Goal: Task Accomplishment & Management: Manage account settings

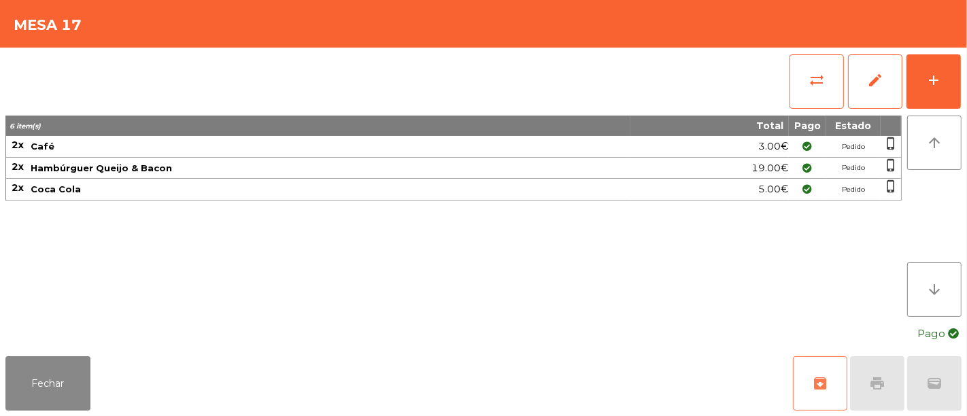
click at [808, 369] on button "archive" at bounding box center [820, 383] width 54 height 54
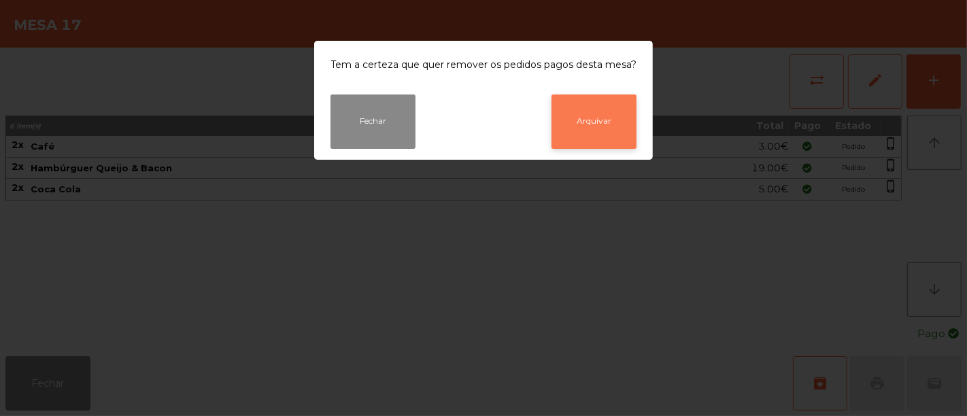
click at [604, 131] on button "Arquivar" at bounding box center [594, 122] width 85 height 54
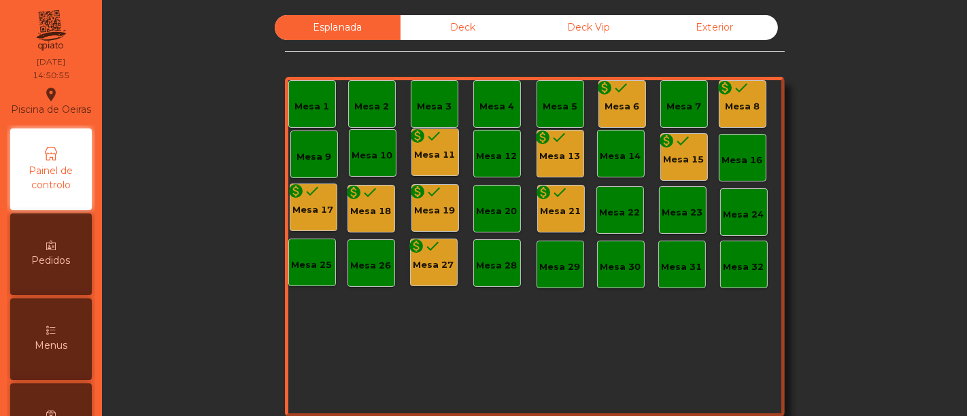
click at [369, 214] on div "Mesa 18" at bounding box center [371, 212] width 41 height 14
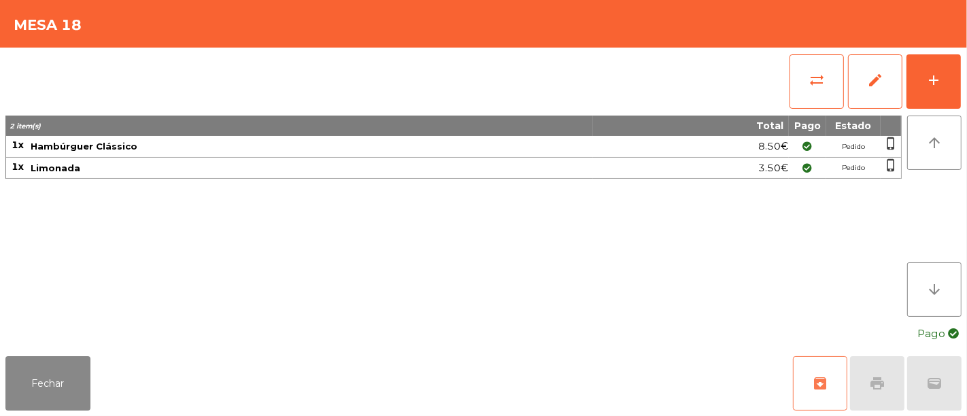
click at [837, 378] on button "archive" at bounding box center [820, 383] width 54 height 54
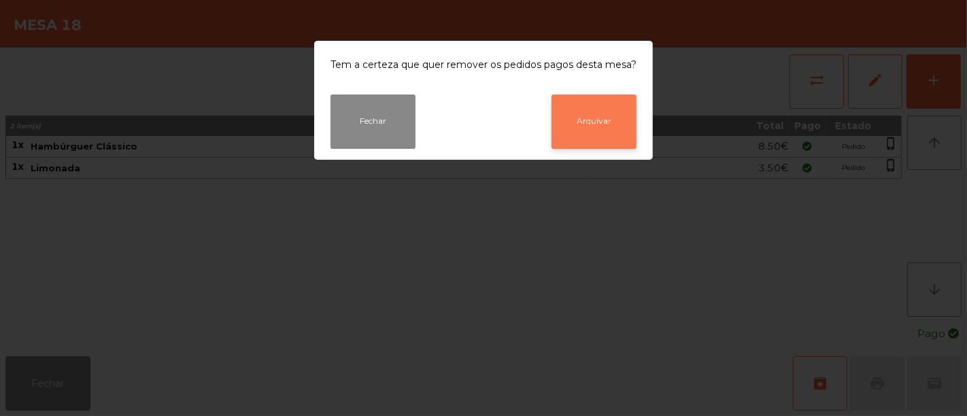
click at [605, 124] on button "Arquivar" at bounding box center [594, 122] width 85 height 54
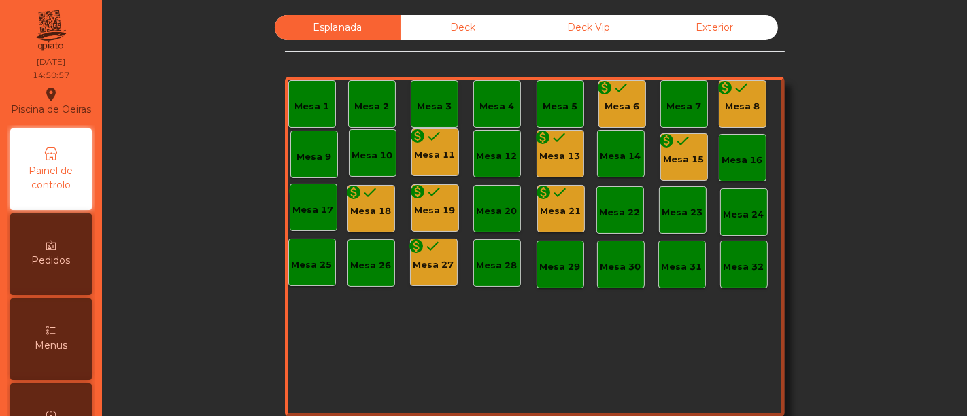
click at [432, 259] on div "Mesa 27" at bounding box center [434, 266] width 41 height 14
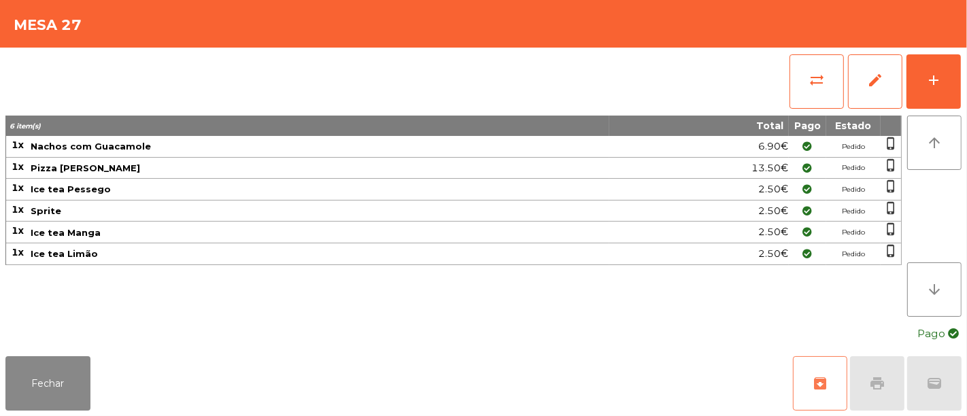
click at [830, 388] on button "archive" at bounding box center [820, 383] width 54 height 54
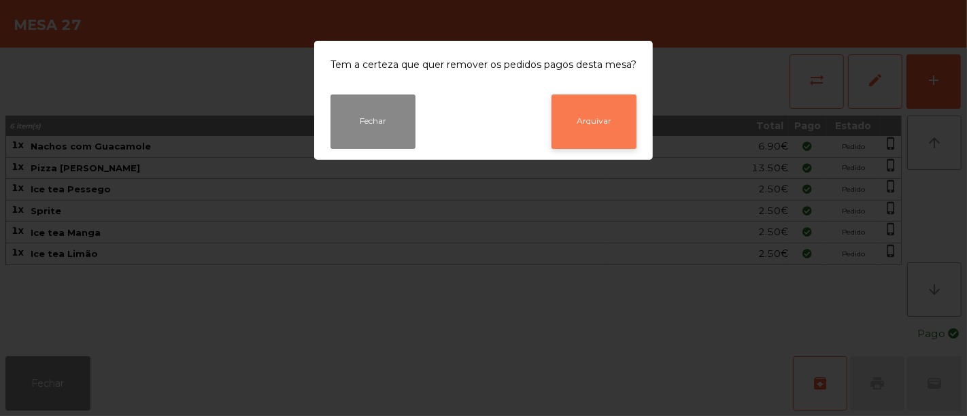
click at [610, 134] on button "Arquivar" at bounding box center [594, 122] width 85 height 54
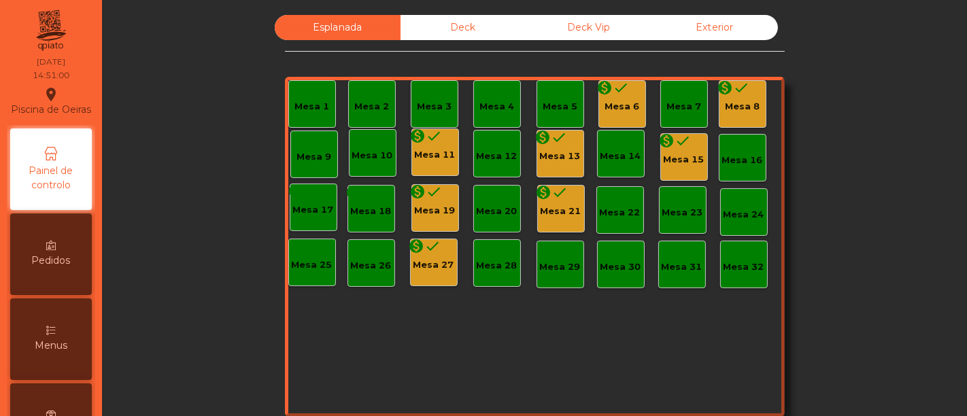
click at [426, 216] on div "Mesa 19" at bounding box center [435, 211] width 41 height 14
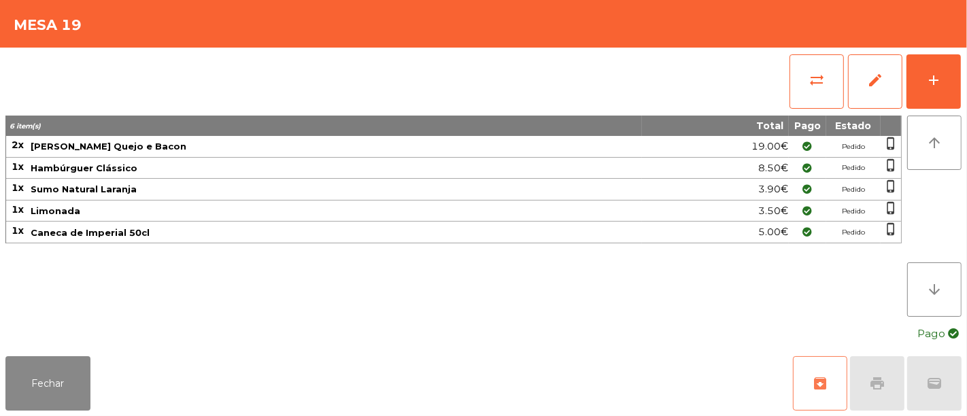
click at [812, 377] on span "archive" at bounding box center [820, 384] width 16 height 16
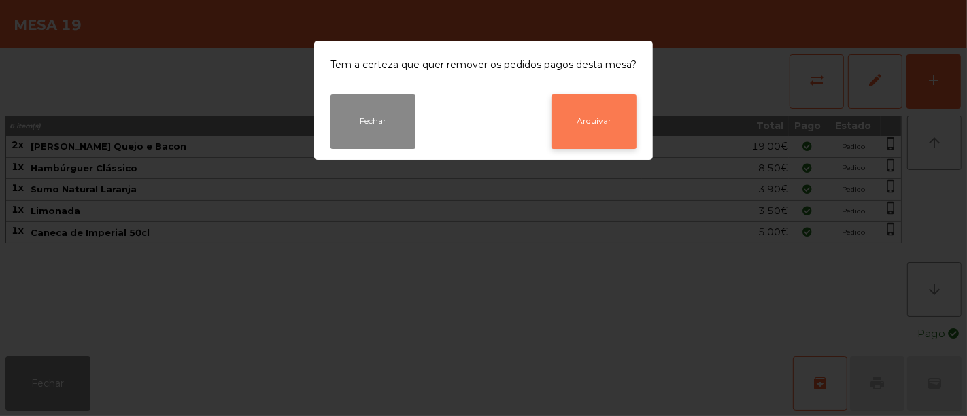
click at [618, 130] on button "Arquivar" at bounding box center [594, 122] width 85 height 54
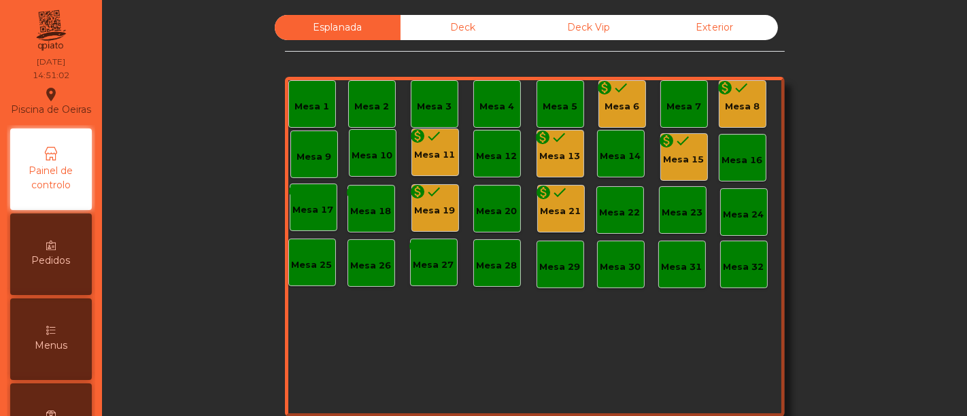
click at [437, 141] on div "monetization_on done Mesa 11" at bounding box center [436, 153] width 48 height 48
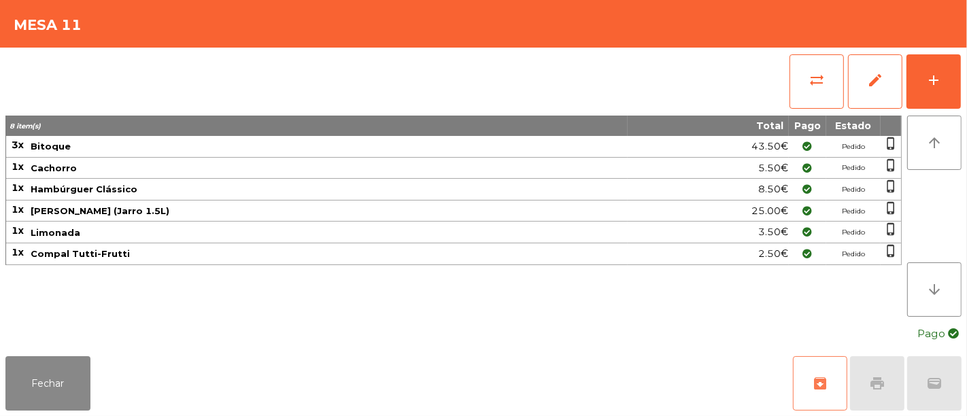
click at [806, 390] on button "archive" at bounding box center [820, 383] width 54 height 54
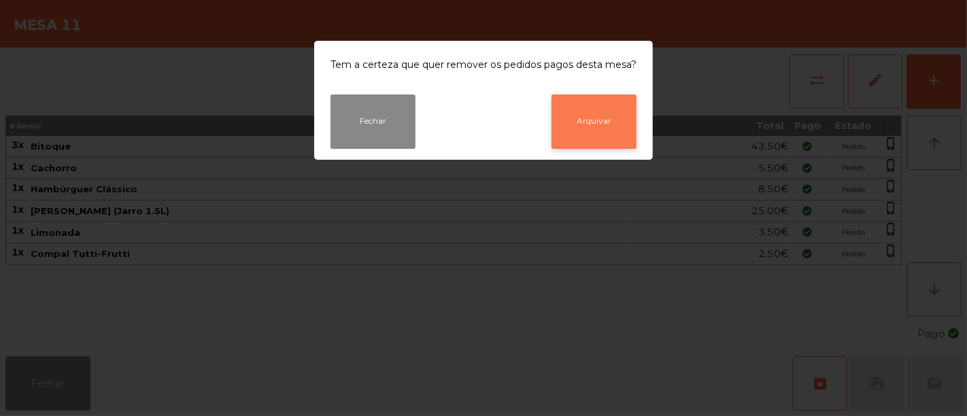
click at [604, 133] on button "Arquivar" at bounding box center [594, 122] width 85 height 54
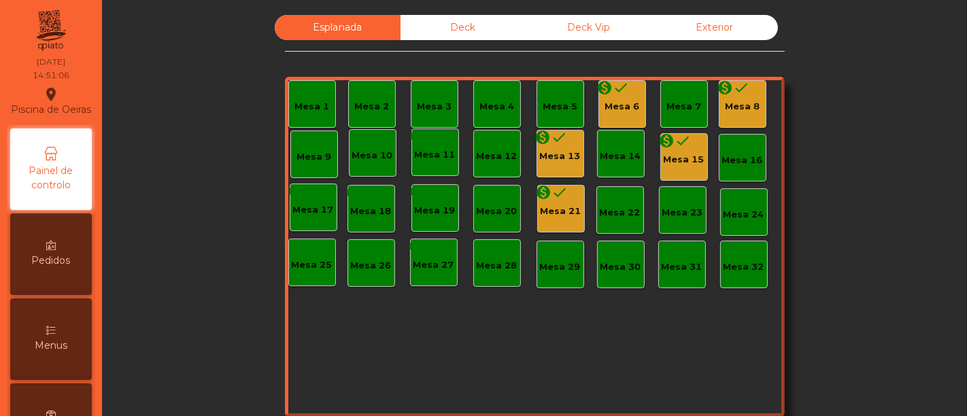
click at [548, 207] on div "Mesa 21" at bounding box center [561, 212] width 41 height 14
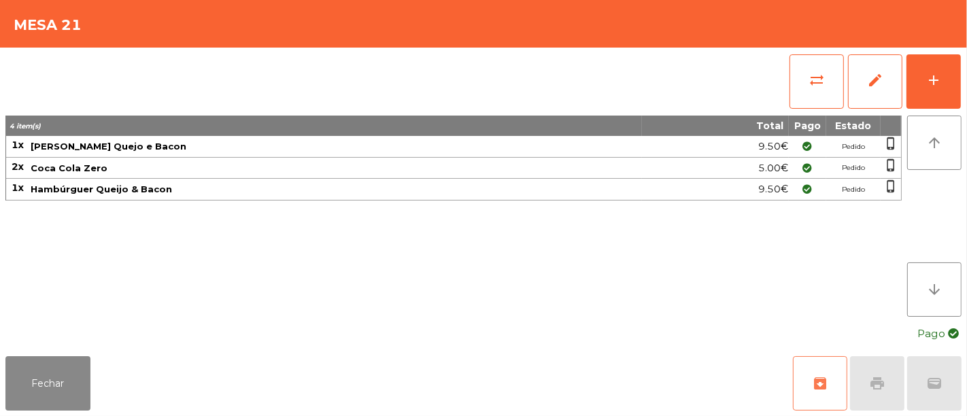
click at [826, 376] on span "archive" at bounding box center [820, 384] width 16 height 16
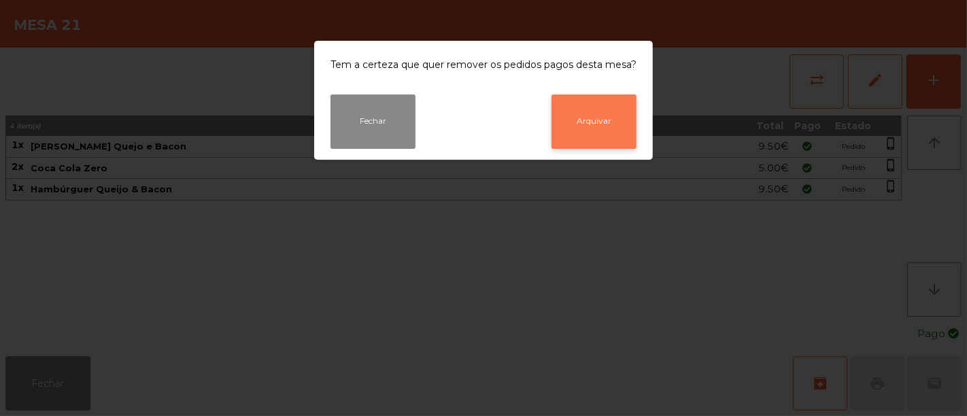
click at [597, 122] on button "Arquivar" at bounding box center [594, 122] width 85 height 54
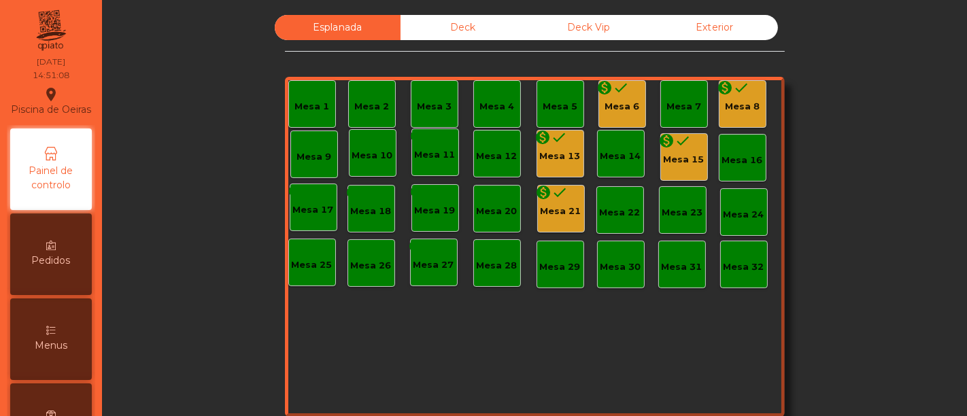
click at [669, 150] on div "monetization_on done" at bounding box center [675, 143] width 33 height 20
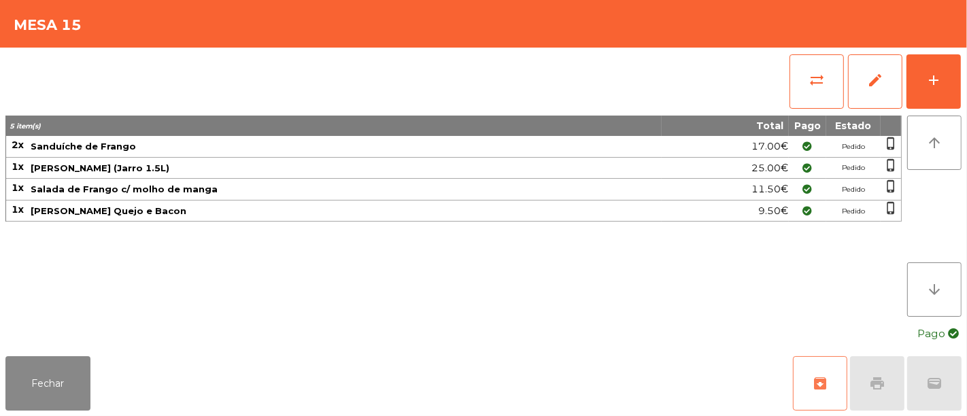
click at [833, 372] on button "archive" at bounding box center [820, 383] width 54 height 54
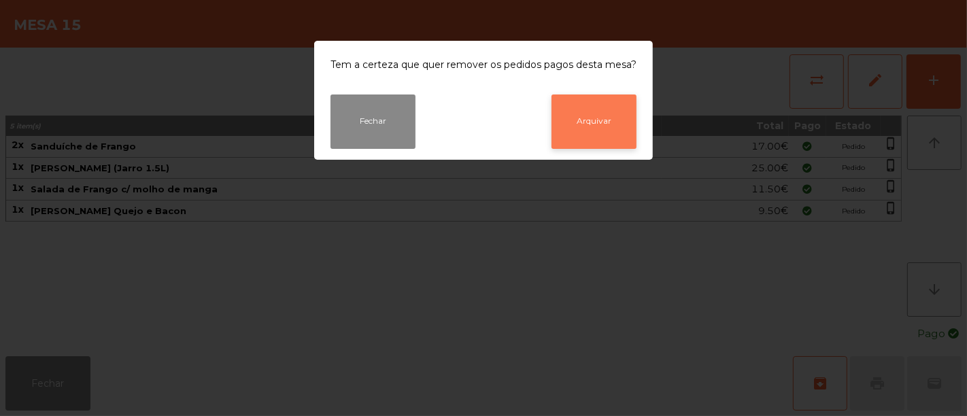
click at [606, 117] on button "Arquivar" at bounding box center [594, 122] width 85 height 54
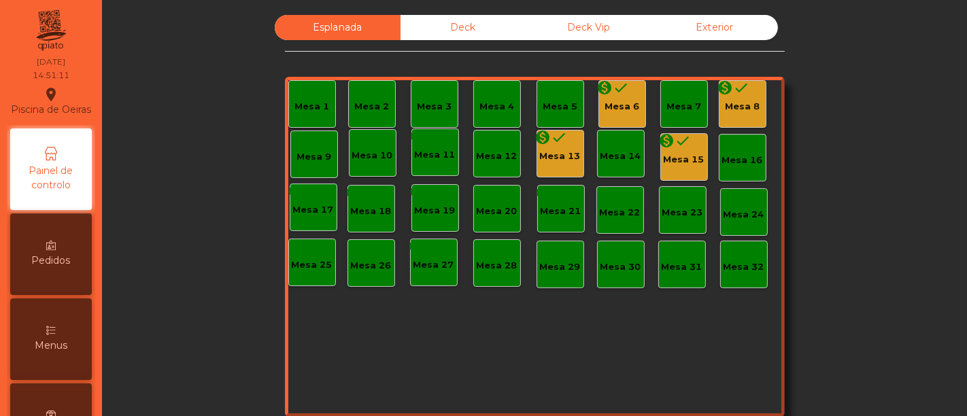
click at [606, 111] on div "Mesa 6" at bounding box center [622, 107] width 35 height 14
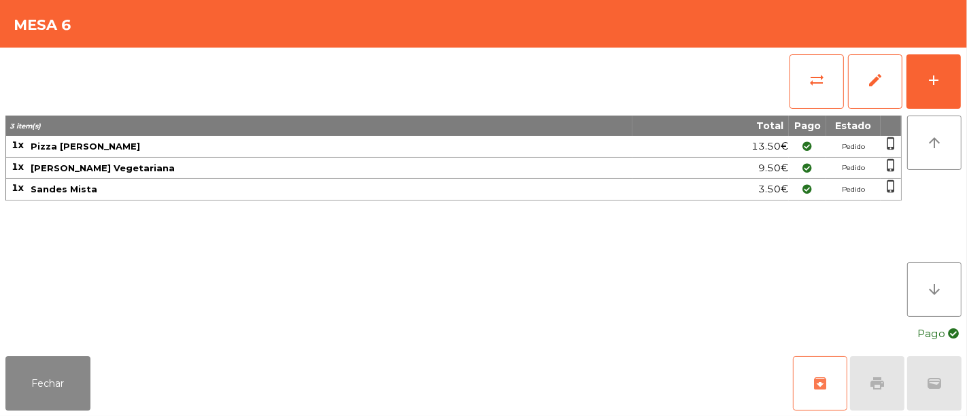
click at [824, 370] on button "archive" at bounding box center [820, 383] width 54 height 54
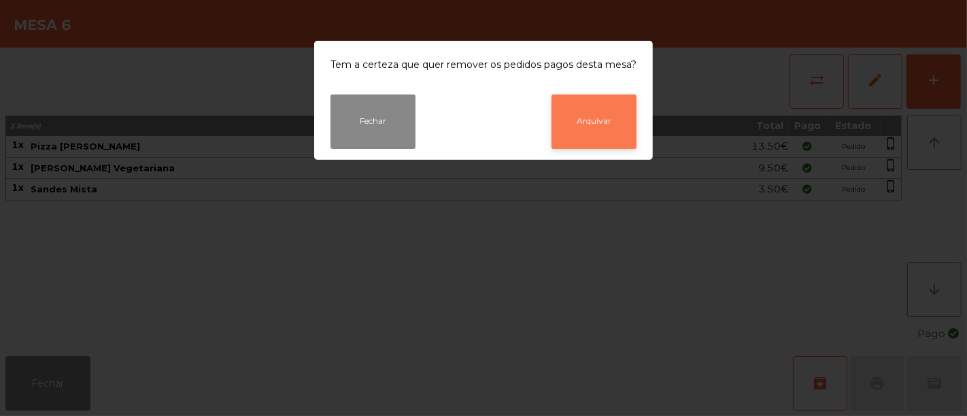
click at [619, 139] on button "Arquivar" at bounding box center [594, 122] width 85 height 54
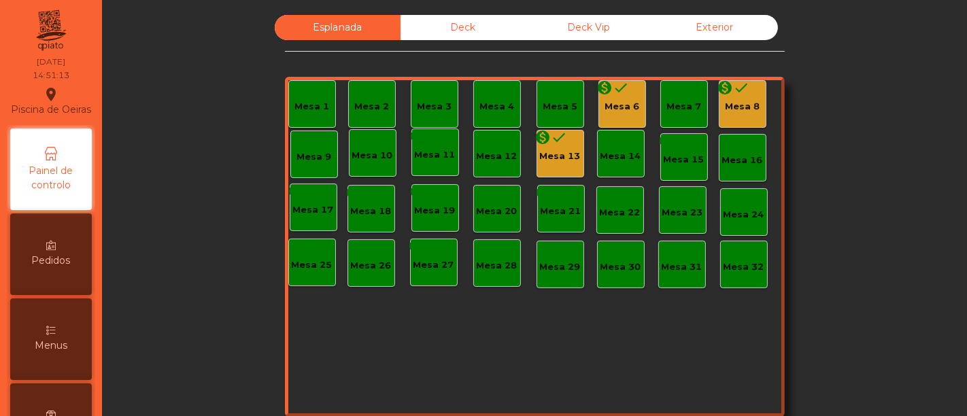
click at [550, 150] on div "Mesa 13" at bounding box center [560, 157] width 41 height 14
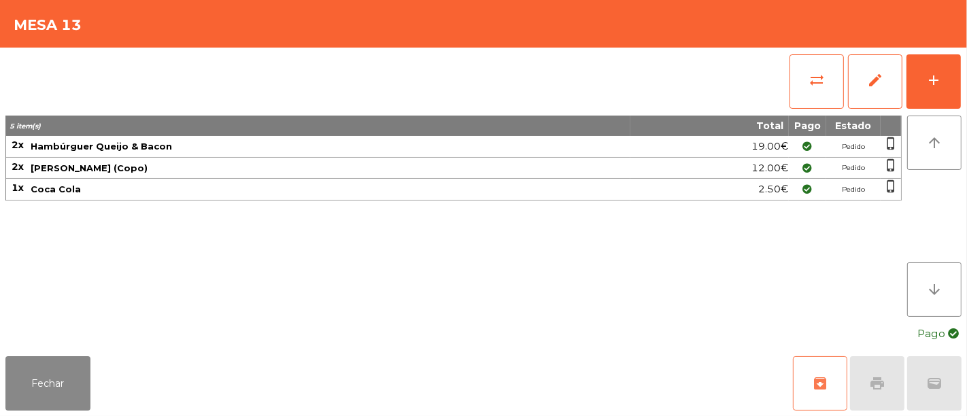
click at [814, 374] on button "archive" at bounding box center [820, 383] width 54 height 54
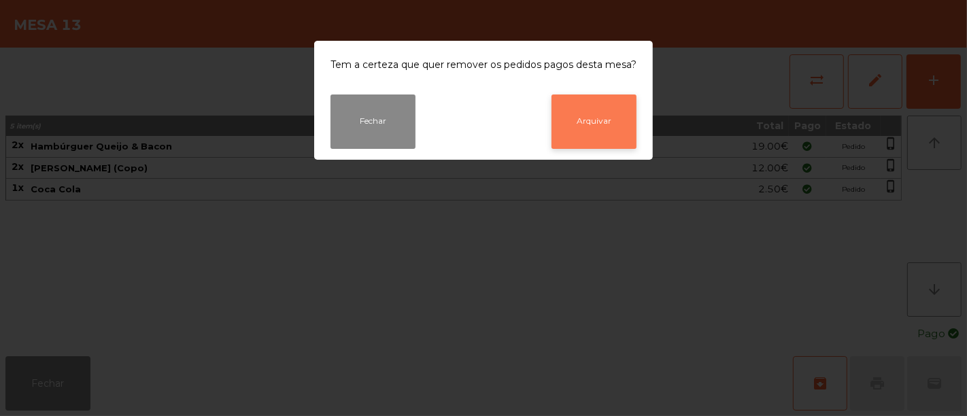
click at [597, 113] on button "Arquivar" at bounding box center [594, 122] width 85 height 54
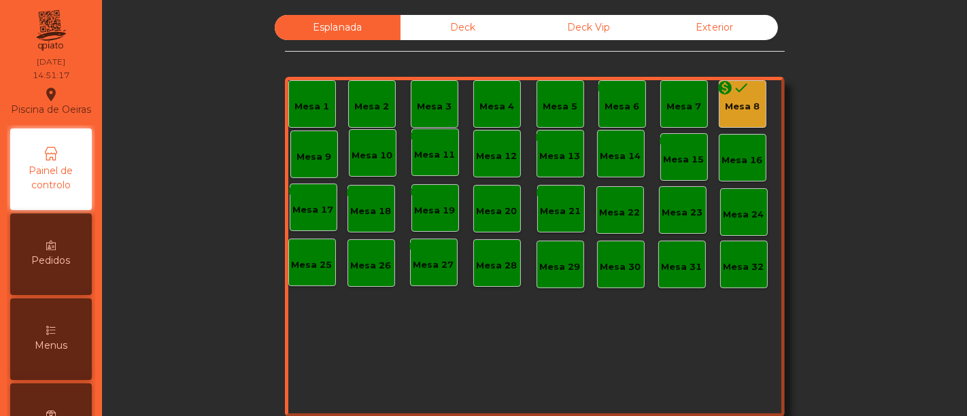
click at [727, 101] on div "Mesa 8" at bounding box center [742, 107] width 35 height 14
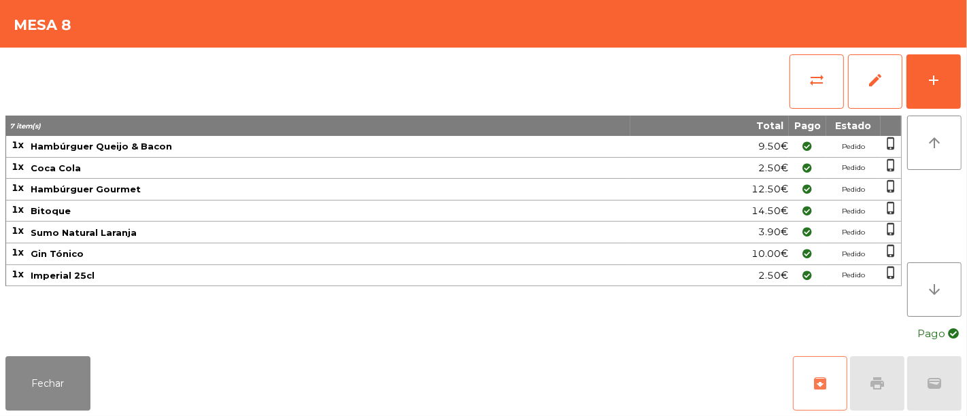
click at [818, 378] on span "archive" at bounding box center [820, 384] width 16 height 16
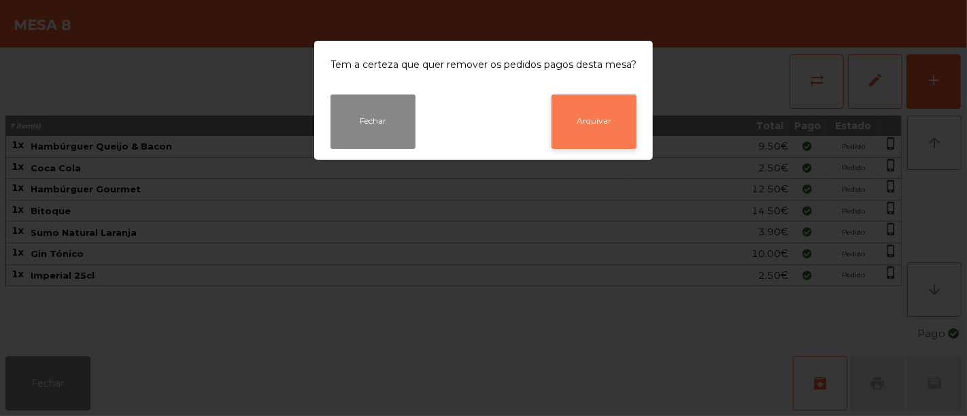
click at [582, 129] on button "Arquivar" at bounding box center [594, 122] width 85 height 54
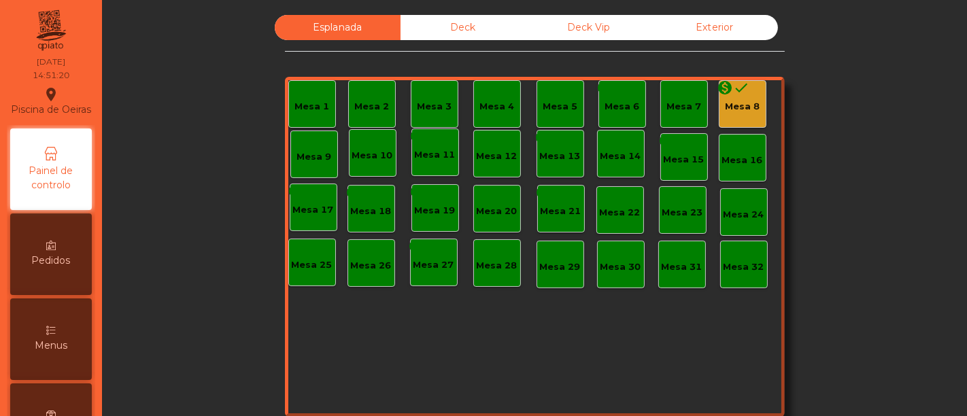
click at [559, 22] on div "Deck Vip" at bounding box center [590, 27] width 126 height 25
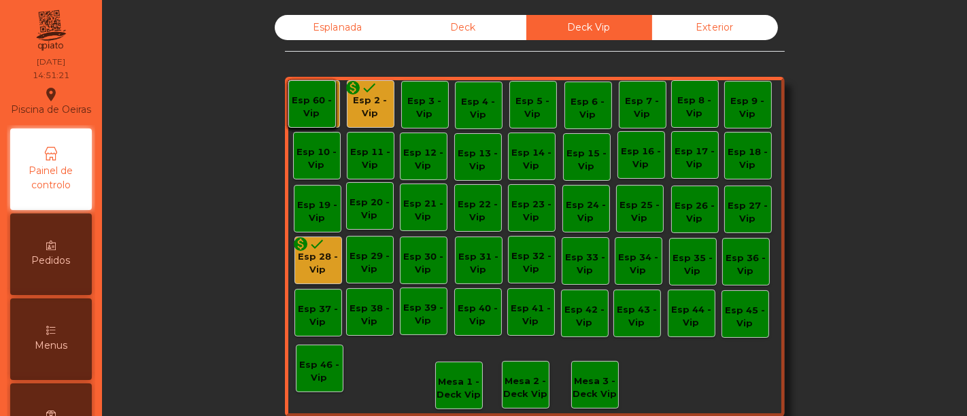
click at [504, 30] on div "Deck" at bounding box center [464, 27] width 126 height 25
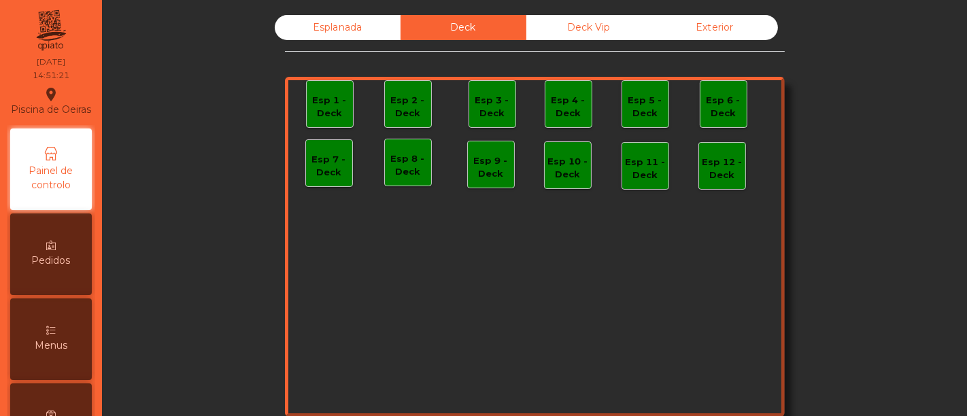
click at [560, 26] on div "Deck Vip" at bounding box center [590, 27] width 126 height 25
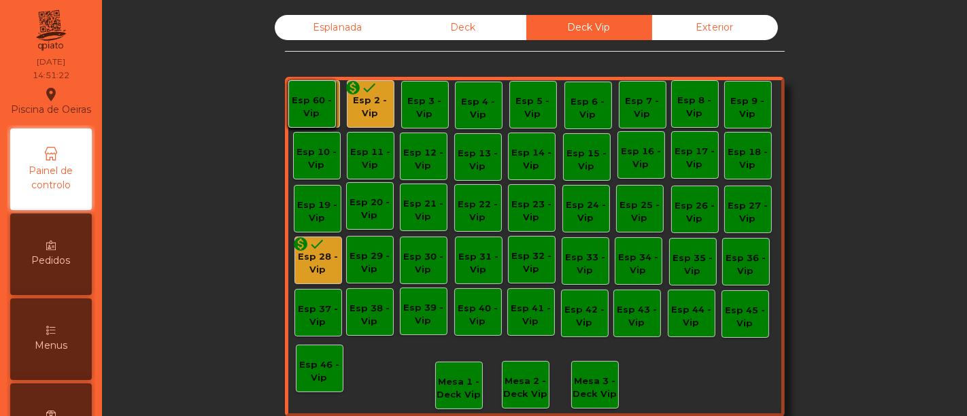
click at [373, 98] on div "Esp 2 - Vip" at bounding box center [371, 107] width 46 height 27
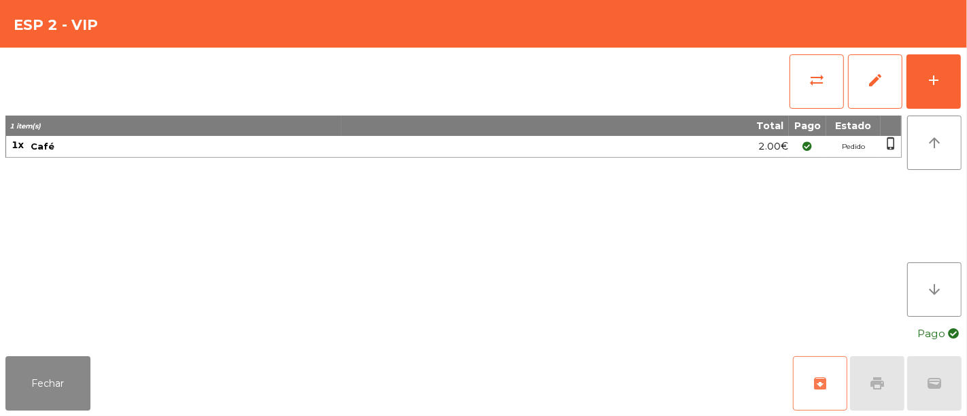
click at [820, 367] on button "archive" at bounding box center [820, 383] width 54 height 54
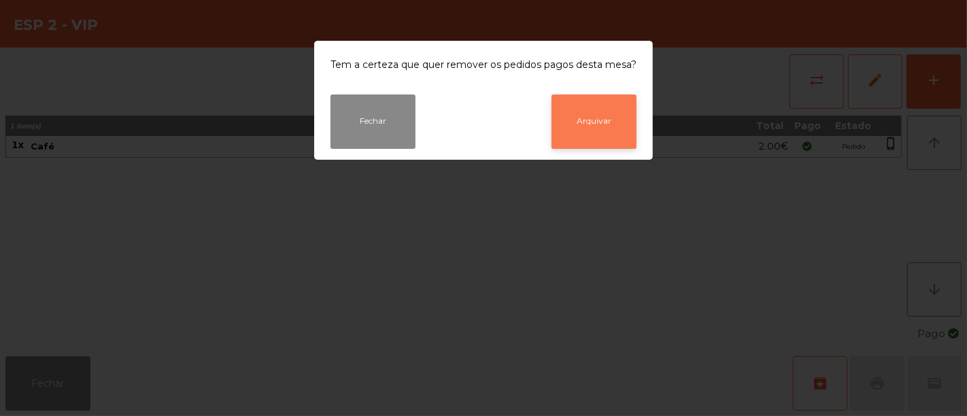
click at [577, 133] on button "Arquivar" at bounding box center [594, 122] width 85 height 54
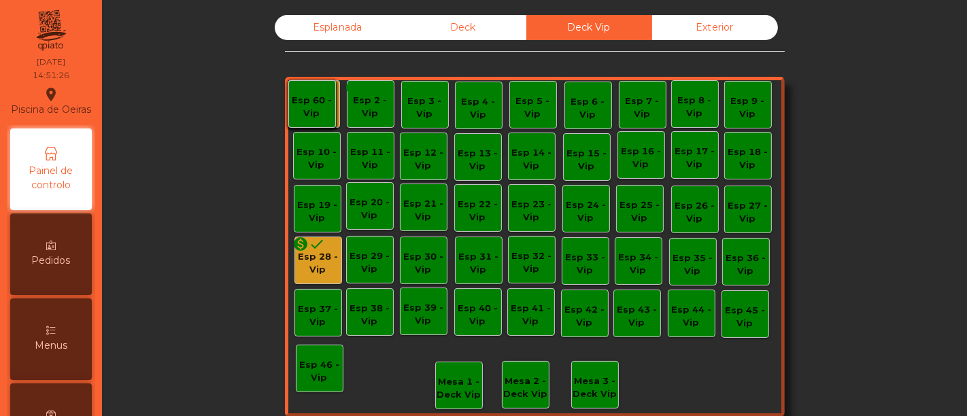
click at [333, 98] on div "Esp 1 - Vip" at bounding box center [316, 107] width 46 height 27
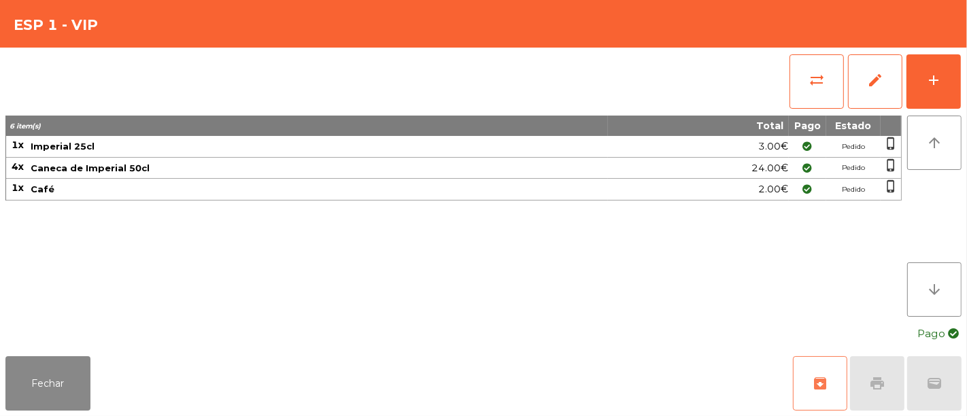
click at [819, 384] on span "archive" at bounding box center [820, 384] width 16 height 16
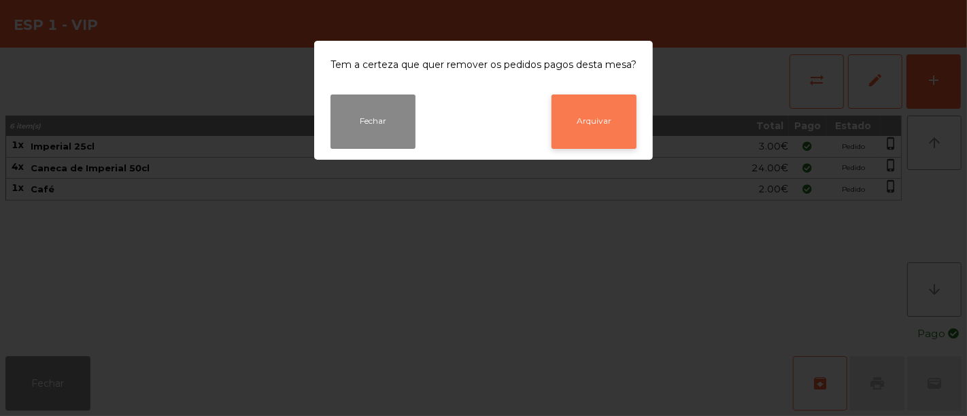
click at [608, 138] on button "Arquivar" at bounding box center [594, 122] width 85 height 54
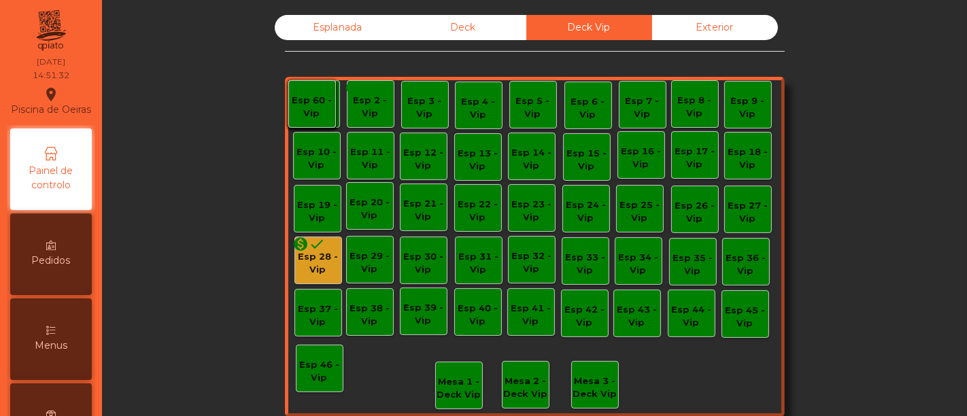
click at [323, 245] on div "monetization_on done Esp 28 - Vip" at bounding box center [318, 261] width 46 height 32
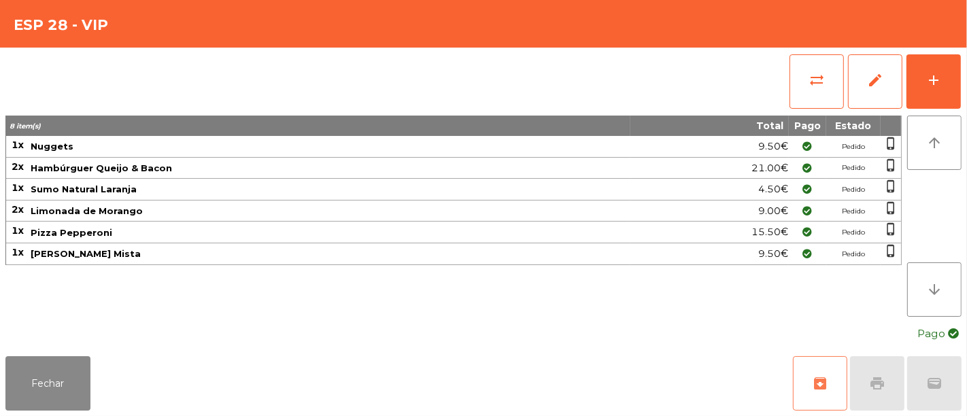
click at [812, 385] on span "archive" at bounding box center [820, 384] width 16 height 16
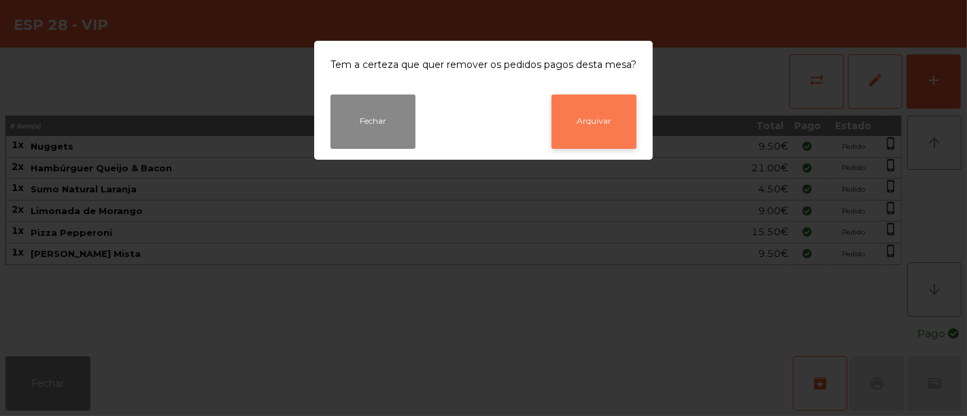
click at [615, 141] on button "Arquivar" at bounding box center [594, 122] width 85 height 54
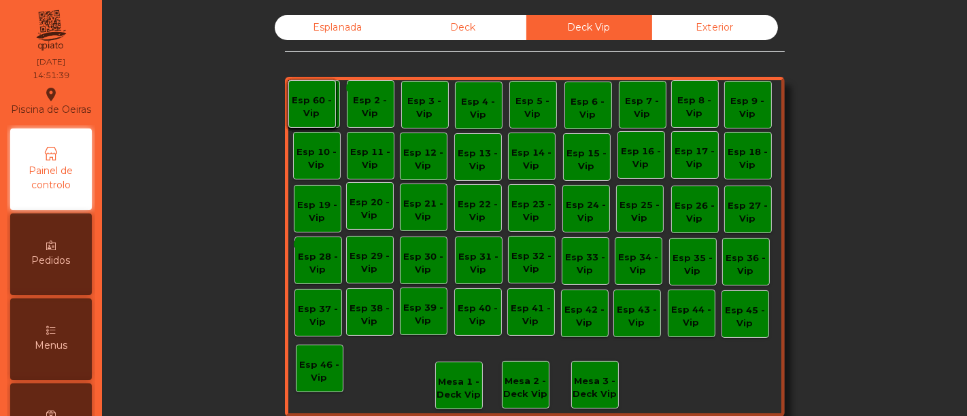
click at [492, 35] on div "Deck" at bounding box center [464, 27] width 126 height 25
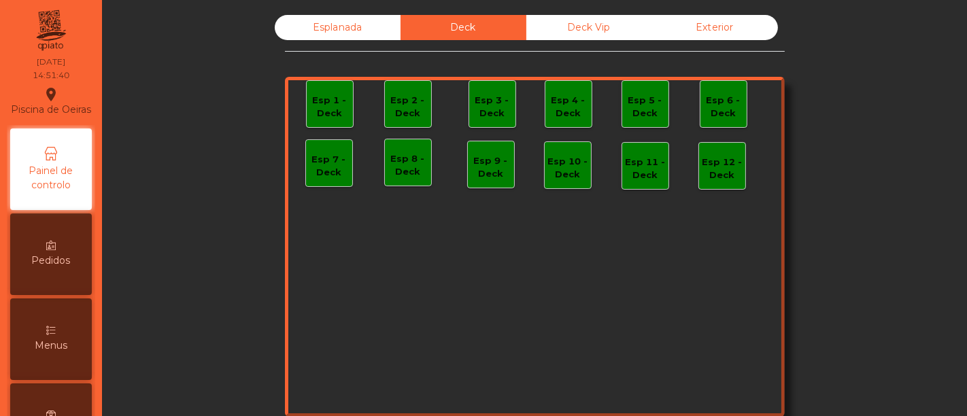
click at [342, 22] on div "Esplanada" at bounding box center [338, 27] width 126 height 25
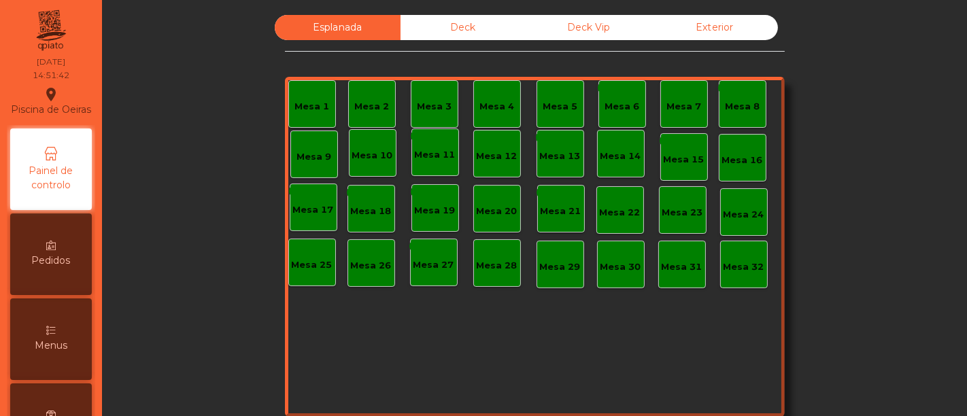
click at [714, 18] on div "Exterior" at bounding box center [715, 27] width 126 height 25
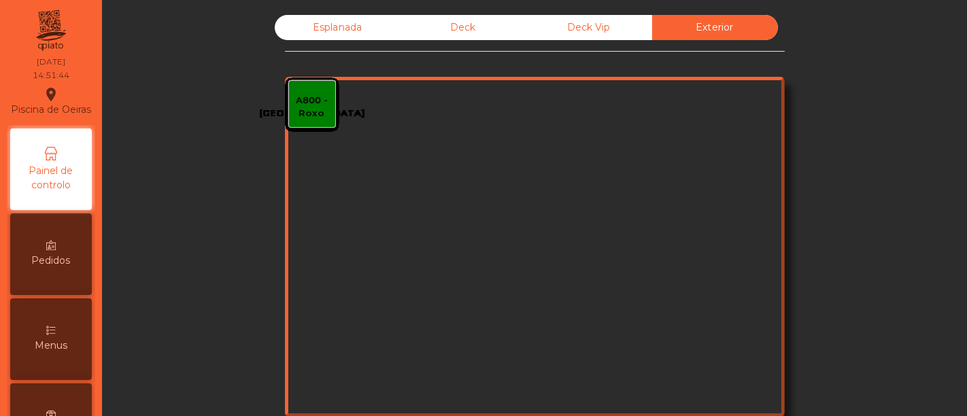
click at [299, 103] on div "A800 - Roxo" at bounding box center [312, 107] width 46 height 27
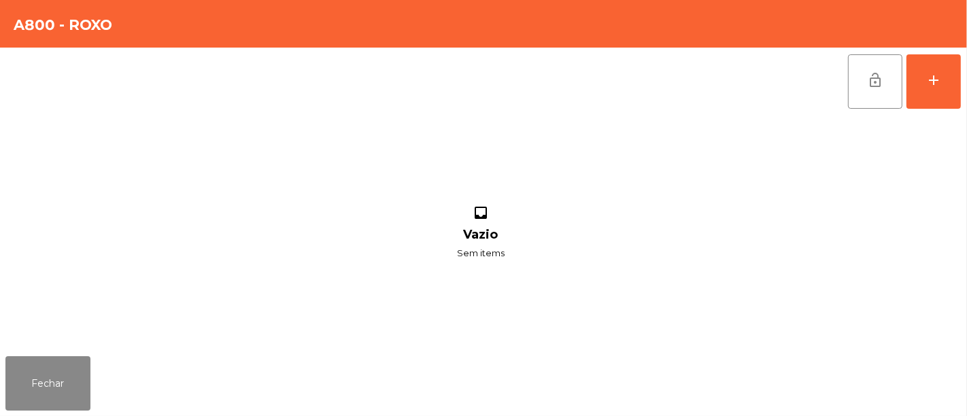
click at [91, 380] on div "Fechar" at bounding box center [483, 383] width 967 height 65
click at [82, 379] on button "Fechar" at bounding box center [47, 383] width 85 height 54
